Goal: Task Accomplishment & Management: Use online tool/utility

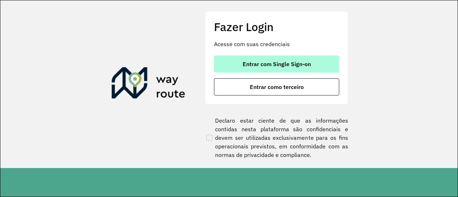
click at [272, 58] on button "Entrar com Single Sign-on" at bounding box center [276, 63] width 125 height 17
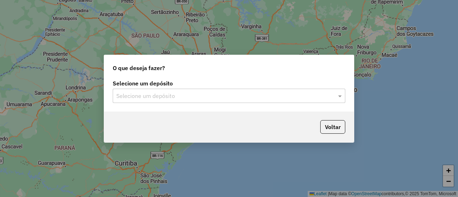
click at [172, 96] on input "text" at bounding box center [221, 96] width 211 height 9
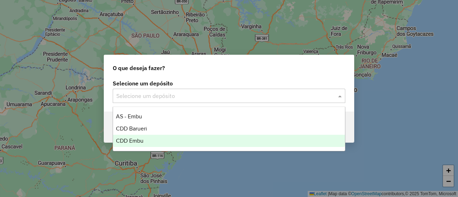
click at [163, 135] on div "CDD Embu" at bounding box center [228, 141] width 231 height 12
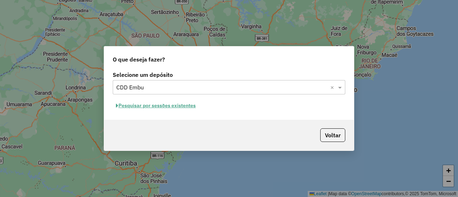
click at [172, 107] on button "Pesquisar por sessões existentes" at bounding box center [156, 105] width 86 height 11
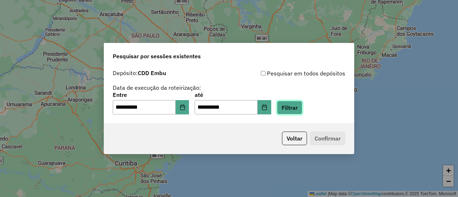
click at [293, 107] on button "Filtrar" at bounding box center [289, 108] width 25 height 14
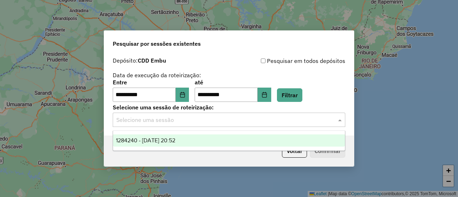
click at [264, 116] on input "text" at bounding box center [221, 120] width 211 height 9
click at [244, 144] on div "1284240 - 27/09/2025 20:52" at bounding box center [228, 141] width 231 height 12
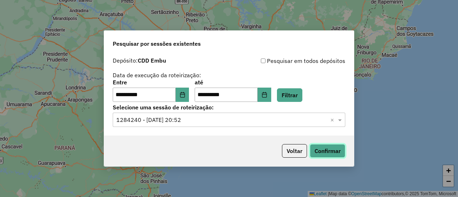
click at [340, 146] on button "Confirmar" at bounding box center [327, 151] width 35 height 14
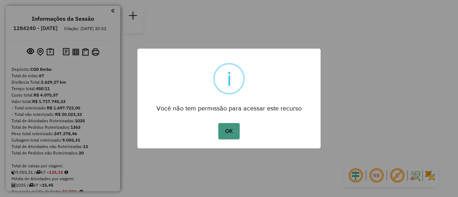
click at [227, 132] on button "OK" at bounding box center [228, 131] width 21 height 16
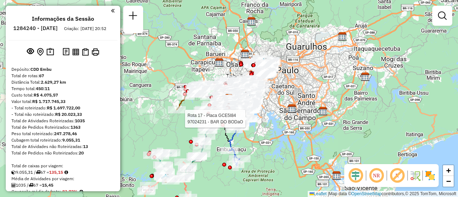
scroll to position [937, 0]
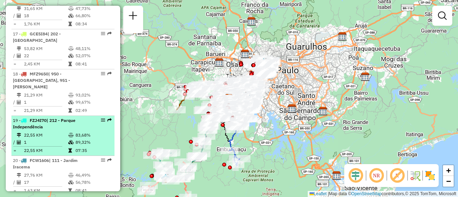
select select "**********"
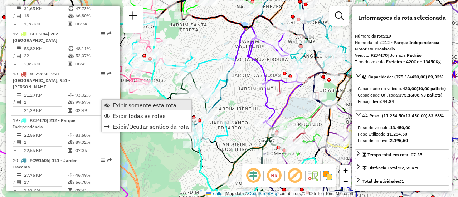
click at [124, 103] on span "Exibir somente esta rota" at bounding box center [145, 105] width 64 height 6
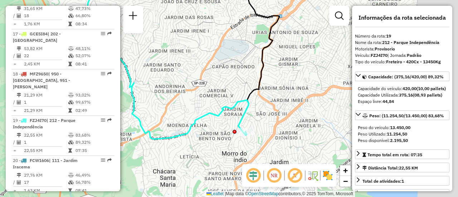
drag, startPoint x: 257, startPoint y: 97, endPoint x: 184, endPoint y: 34, distance: 96.4
click at [184, 34] on div "Janela de atendimento Grade de atendimento Capacidade Transportadoras Veículos …" at bounding box center [229, 98] width 458 height 197
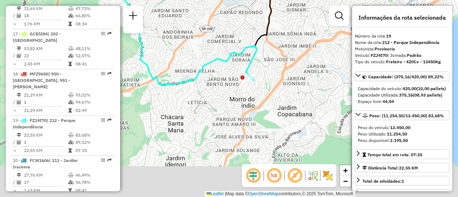
drag, startPoint x: 262, startPoint y: 114, endPoint x: 277, endPoint y: 61, distance: 54.9
click at [277, 61] on div "Janela de atendimento Grade de atendimento Capacidade Transportadoras Veículos …" at bounding box center [229, 98] width 458 height 197
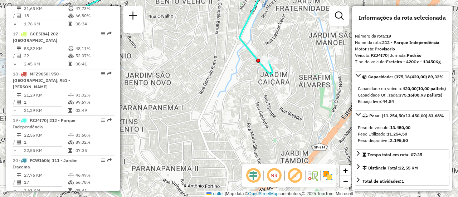
drag, startPoint x: 215, startPoint y: 108, endPoint x: 296, endPoint y: 57, distance: 95.5
click at [296, 57] on div "Janela de atendimento Grade de atendimento Capacidade Transportadoras Veículos …" at bounding box center [229, 98] width 458 height 197
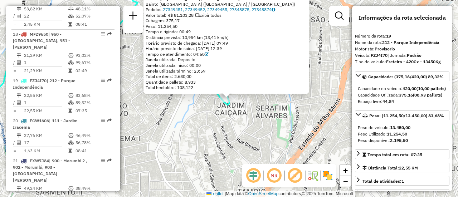
scroll to position [1025, 0]
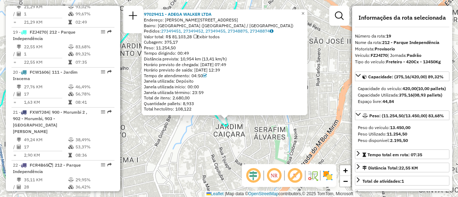
drag, startPoint x: 263, startPoint y: 131, endPoint x: 261, endPoint y: 152, distance: 21.5
click at [261, 152] on div "97029411 - ADEGA WALKER LTDA Endereço: R CAMPOS BORGES 345 Bairro: JARDIM SAO B…" at bounding box center [229, 98] width 458 height 197
